Goal: Information Seeking & Learning: Learn about a topic

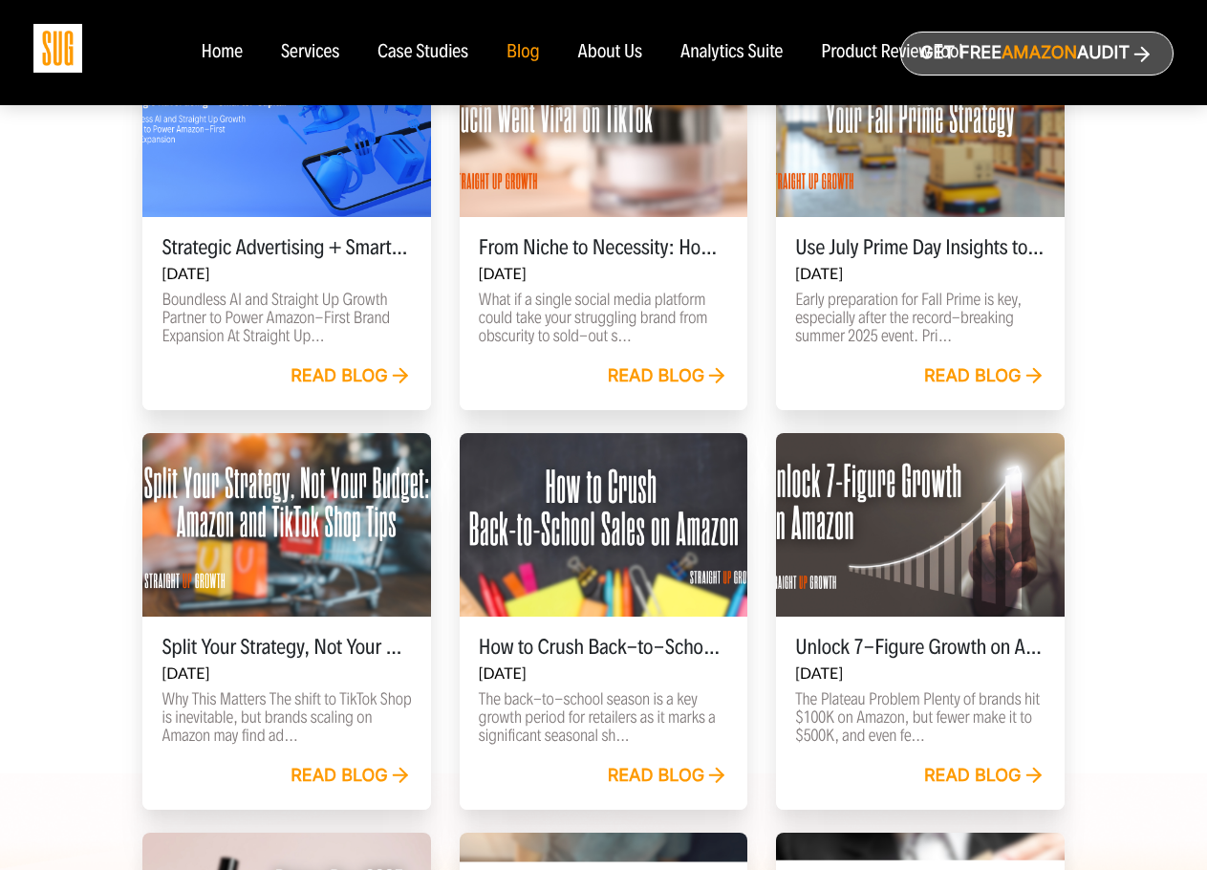
scroll to position [669, 0]
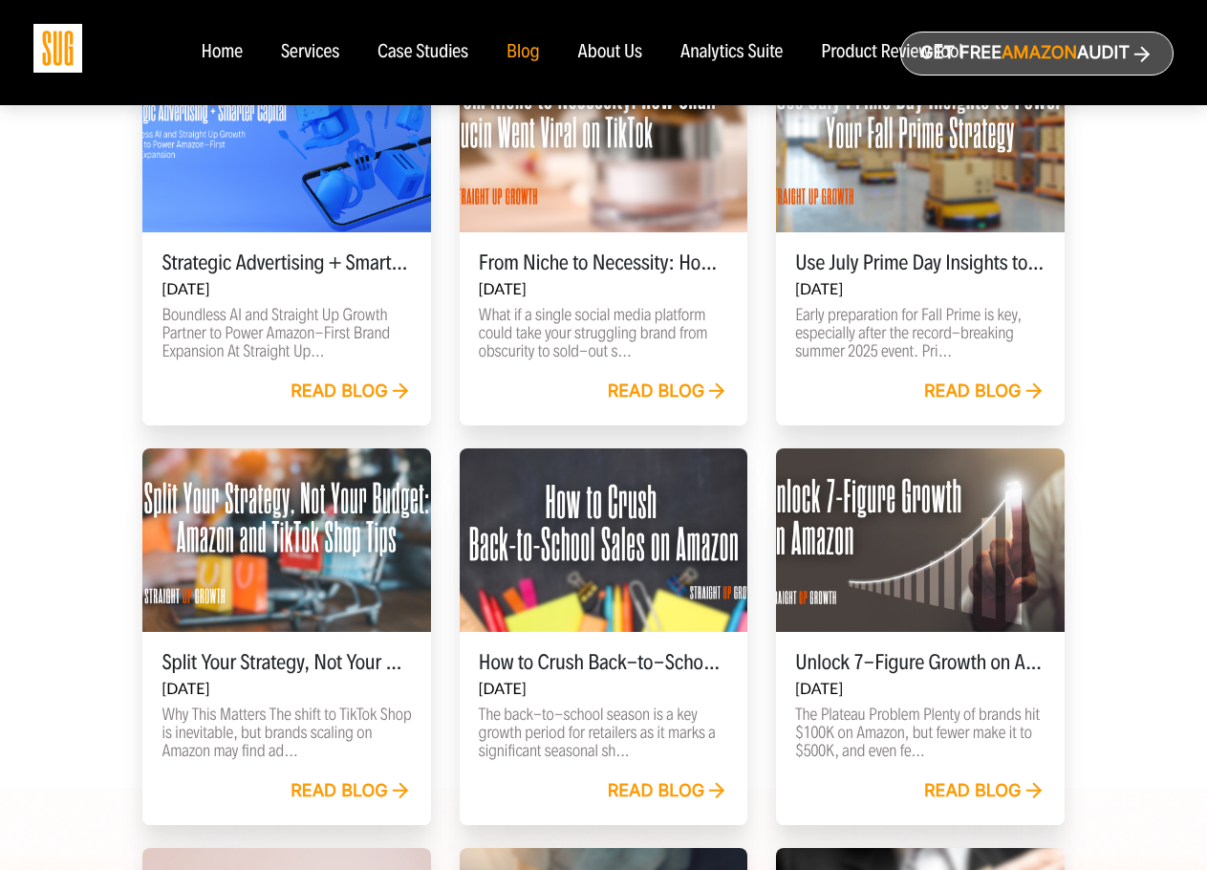
click at [662, 792] on link "Read blog" at bounding box center [668, 791] width 121 height 21
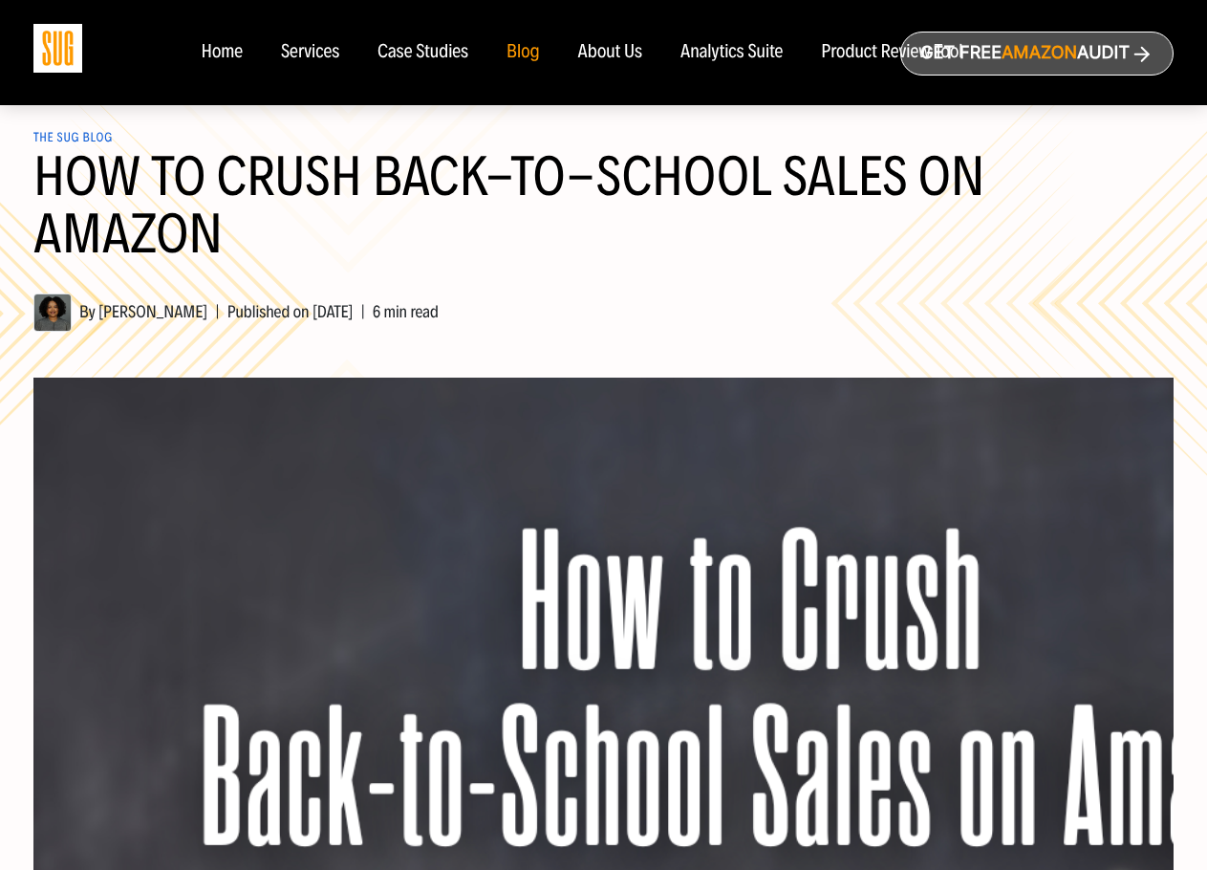
click at [450, 47] on div "Case Studies" at bounding box center [422, 52] width 91 height 21
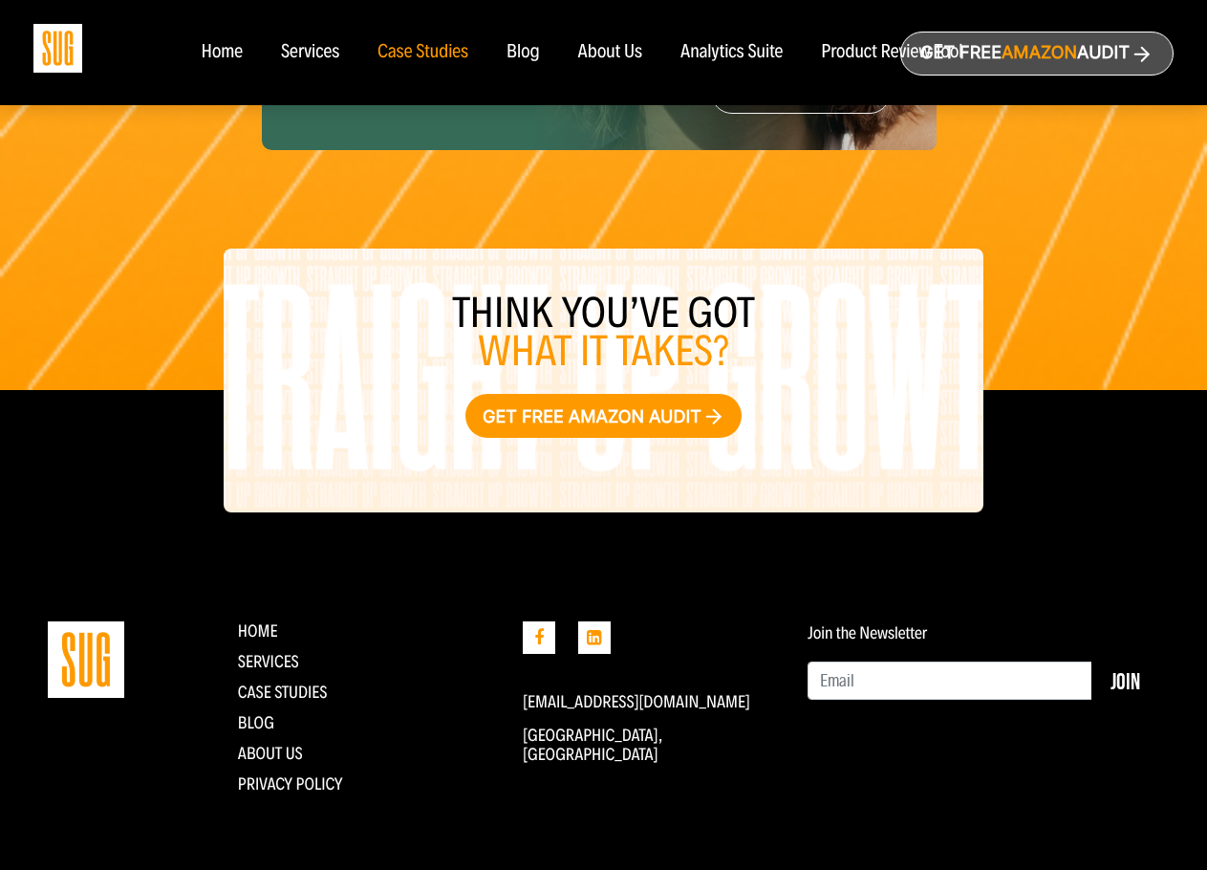
scroll to position [3486, 0]
